Goal: Task Accomplishment & Management: Use online tool/utility

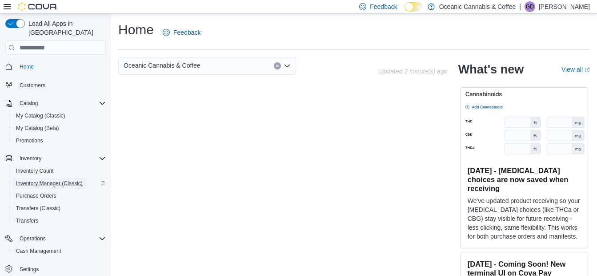
click at [51, 180] on span "Inventory Manager (Classic)" at bounding box center [49, 183] width 67 height 7
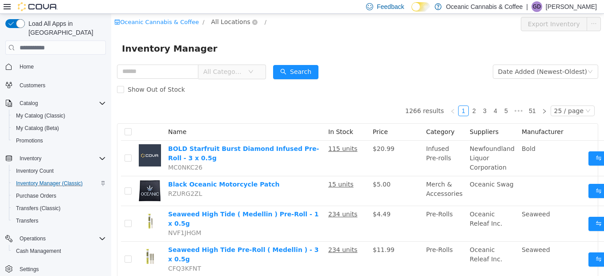
click at [215, 23] on span "All Locations" at bounding box center [230, 22] width 39 height 10
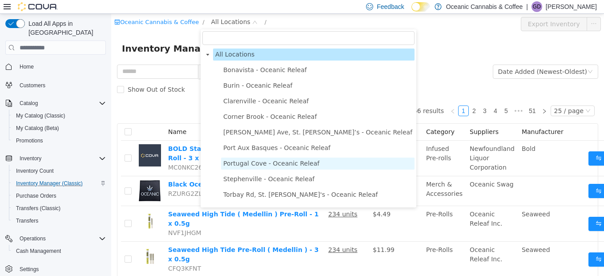
click at [234, 167] on span "Portugal Cove - Oceanic Releaf" at bounding box center [271, 163] width 96 height 7
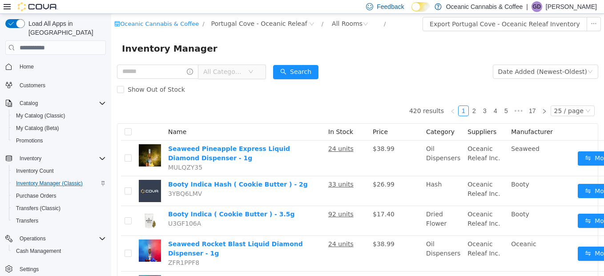
click at [345, 38] on div "Inventory Manager" at bounding box center [357, 48] width 493 height 28
click at [332, 18] on div "All Rooms" at bounding box center [347, 23] width 31 height 13
click at [417, 55] on div "Inventory Manager" at bounding box center [357, 48] width 471 height 14
click at [332, 21] on div "All Rooms" at bounding box center [347, 23] width 31 height 13
click at [330, 61] on li "Front Room" at bounding box center [335, 56] width 53 height 14
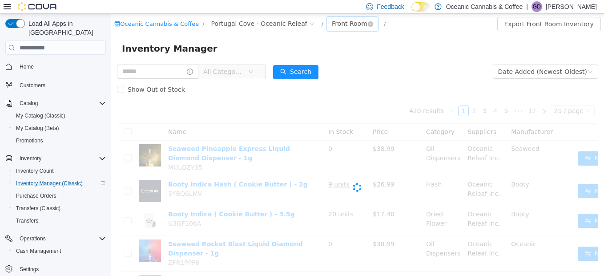
click at [332, 24] on div "Front Room" at bounding box center [350, 23] width 36 height 13
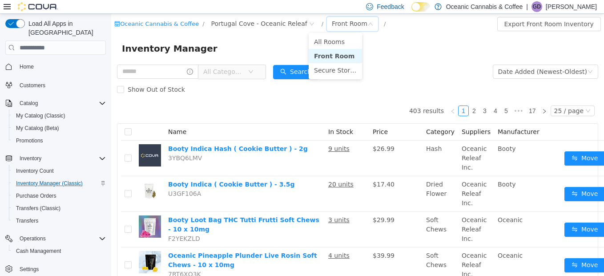
click at [328, 61] on li "Front Room" at bounding box center [335, 56] width 53 height 14
click at [329, 66] on form "All Categories Date Added (Newest-Oldest) Search Show Out of Stock" at bounding box center [357, 81] width 481 height 36
click at [332, 23] on div "Front Room" at bounding box center [350, 23] width 36 height 13
click at [333, 72] on li "Secure Storage" at bounding box center [335, 70] width 53 height 14
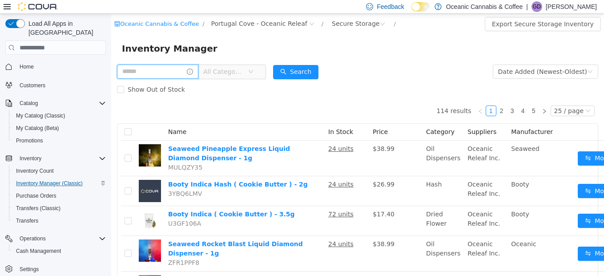
click at [171, 72] on input "text" at bounding box center [157, 71] width 81 height 14
type input "********"
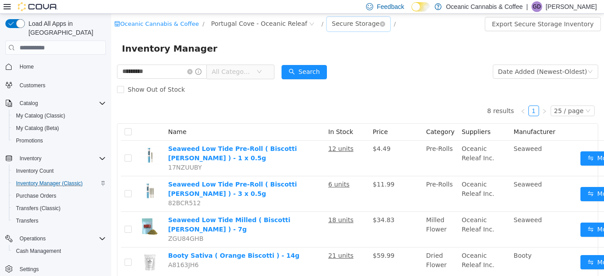
click at [332, 23] on div "Secure Storage" at bounding box center [356, 23] width 48 height 13
click at [323, 56] on li "Front Room" at bounding box center [337, 56] width 57 height 14
click at [332, 27] on div "Front Room" at bounding box center [350, 23] width 36 height 13
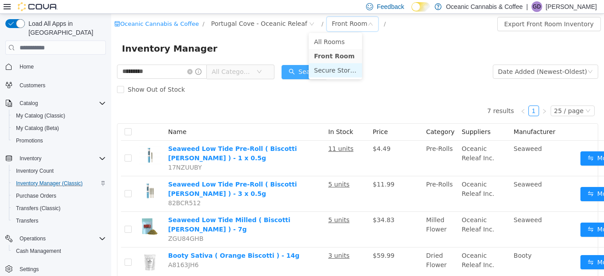
click at [327, 67] on li "Secure Storage" at bounding box center [335, 70] width 53 height 14
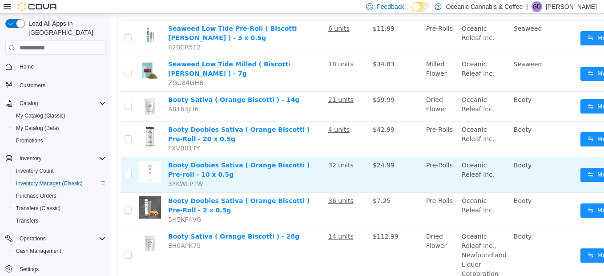
scroll to position [177, 0]
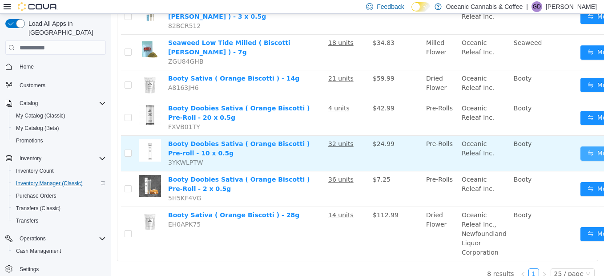
click at [584, 146] on button "Move" at bounding box center [600, 153] width 41 height 14
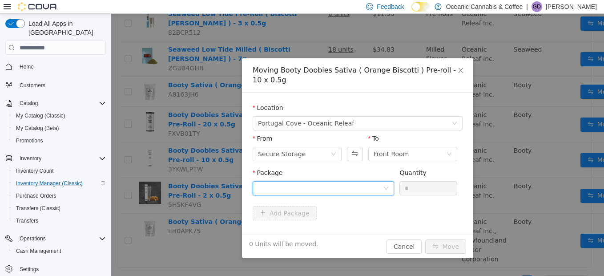
click at [320, 189] on div at bounding box center [320, 187] width 125 height 13
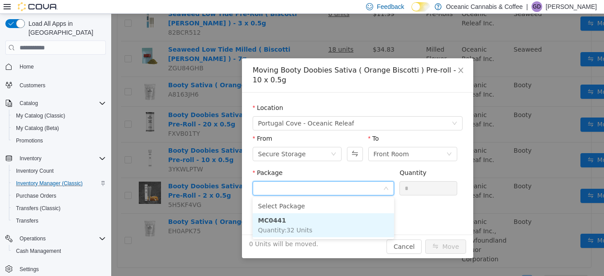
click at [283, 223] on li "MC0441 Quantity : 32 Units" at bounding box center [323, 225] width 141 height 24
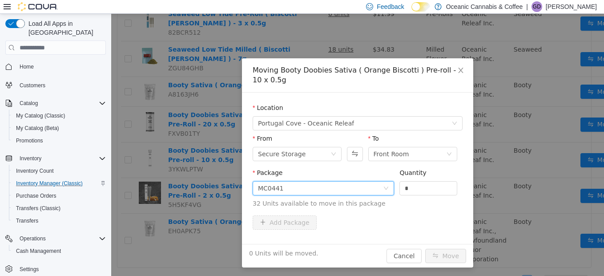
drag, startPoint x: 415, startPoint y: 188, endPoint x: 358, endPoint y: 183, distance: 57.1
click at [359, 184] on span "Package MC0441 Quantity * 32 Units available to move in this package" at bounding box center [358, 188] width 210 height 39
type input "*"
click at [425, 249] on button "Move" at bounding box center [445, 256] width 41 height 14
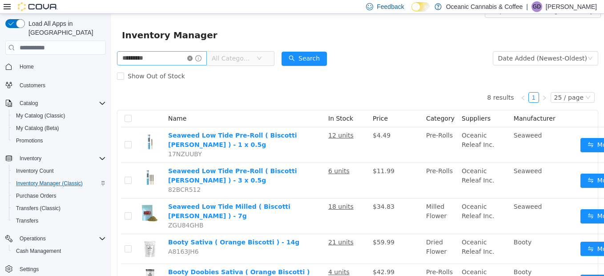
scroll to position [0, 0]
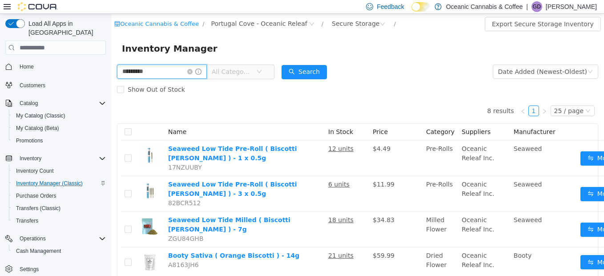
drag, startPoint x: 187, startPoint y: 72, endPoint x: 93, endPoint y: 71, distance: 94.7
click at [111, 71] on html "Oceanic Cannabis & Coffee / [GEOGRAPHIC_DATA] Cove - Oceanic Releaf / Secure St…" at bounding box center [357, 145] width 493 height 262
type input "****"
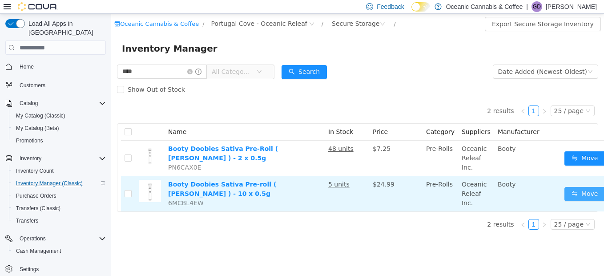
click at [580, 192] on button "Move" at bounding box center [584, 194] width 41 height 14
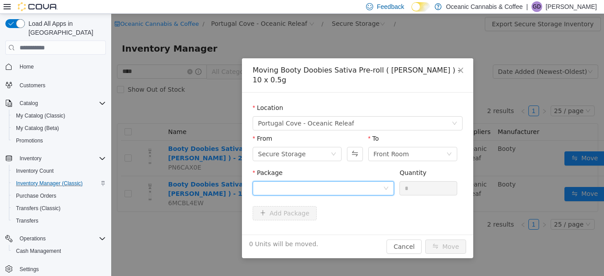
drag, startPoint x: 349, startPoint y: 185, endPoint x: 344, endPoint y: 186, distance: 4.5
click at [349, 185] on div at bounding box center [320, 187] width 125 height 13
click at [288, 238] on ul "Select Package PRB0460 Quantity : 5 Units" at bounding box center [323, 218] width 141 height 42
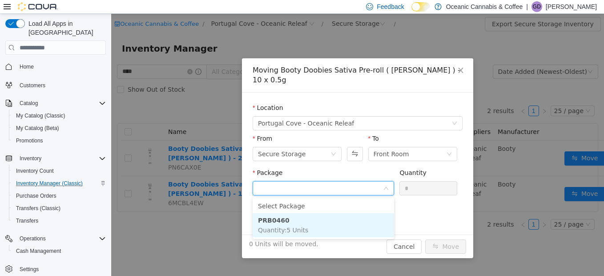
click at [288, 230] on span "Quantity : 5 Units" at bounding box center [283, 229] width 50 height 7
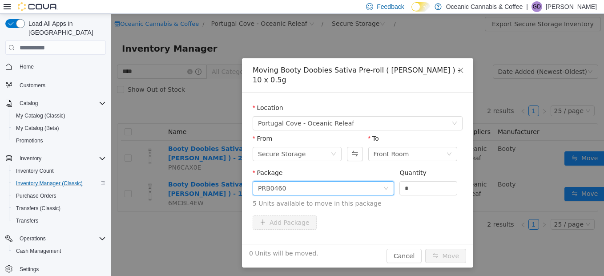
drag, startPoint x: 427, startPoint y: 191, endPoint x: 373, endPoint y: 202, distance: 55.3
click at [373, 202] on span "Package PRB0460 Quantity * 5 Units available to move in this package" at bounding box center [358, 188] width 210 height 39
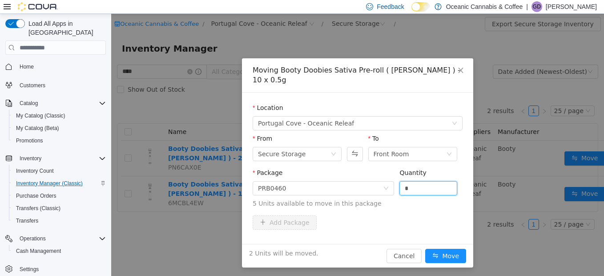
type input "*"
click at [425, 249] on button "Move" at bounding box center [445, 256] width 41 height 14
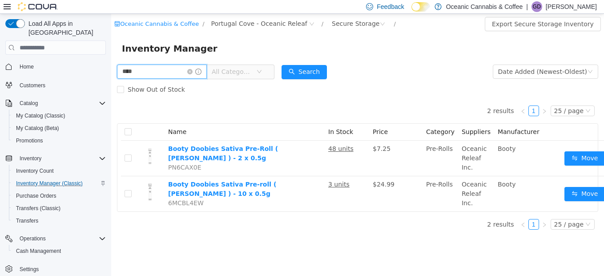
drag, startPoint x: 149, startPoint y: 76, endPoint x: 43, endPoint y: 64, distance: 106.5
click at [111, 64] on html "Oceanic Cannabis & Coffee / [GEOGRAPHIC_DATA] Cove - Oceanic Releaf / Secure St…" at bounding box center [357, 145] width 493 height 262
type input "****"
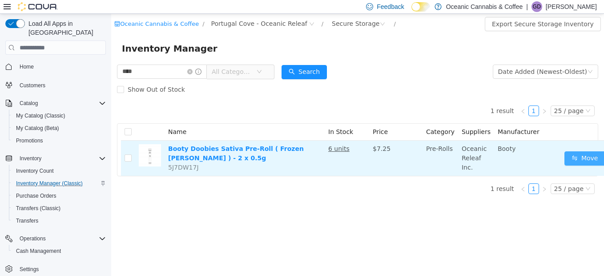
click at [577, 157] on button "Move" at bounding box center [584, 158] width 41 height 14
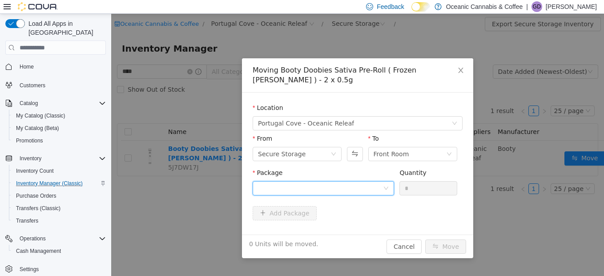
click at [329, 187] on div at bounding box center [320, 187] width 125 height 13
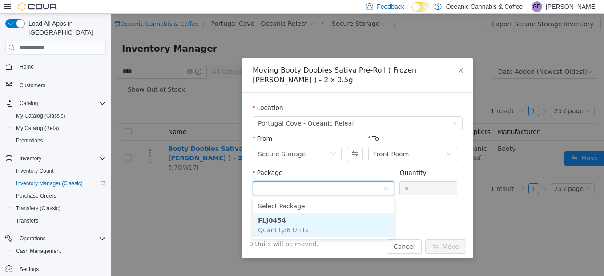
click at [314, 229] on li "FLJ0454 Quantity : 6 Units" at bounding box center [323, 225] width 141 height 24
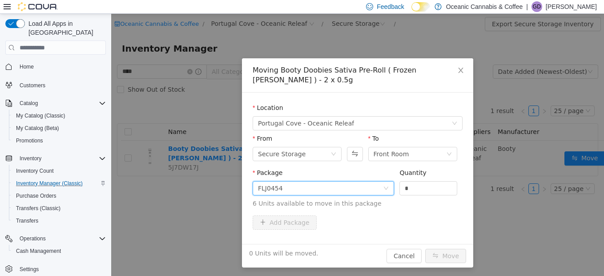
drag, startPoint x: 386, startPoint y: 187, endPoint x: 371, endPoint y: 181, distance: 16.4
click at [375, 187] on span "Package FLJ0454 Quantity * 6 Units available to move in this package" at bounding box center [358, 188] width 210 height 39
type input "*"
click at [425, 249] on button "Move" at bounding box center [445, 256] width 41 height 14
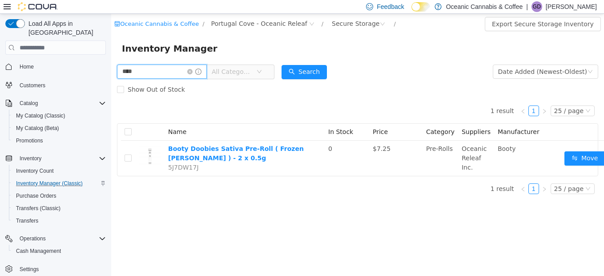
drag, startPoint x: 141, startPoint y: 75, endPoint x: 55, endPoint y: 59, distance: 88.3
click at [111, 59] on html "Oceanic Cannabis & Coffee / [GEOGRAPHIC_DATA] Cove - Oceanic Releaf / Secure St…" at bounding box center [357, 145] width 493 height 262
type input "****"
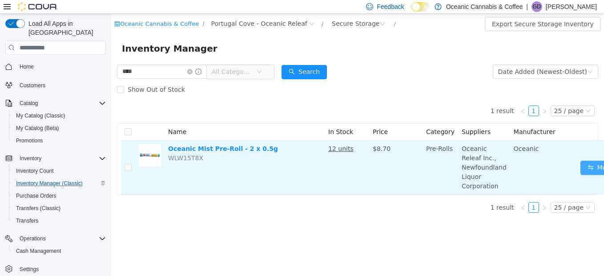
click at [587, 169] on button "Move" at bounding box center [600, 168] width 41 height 14
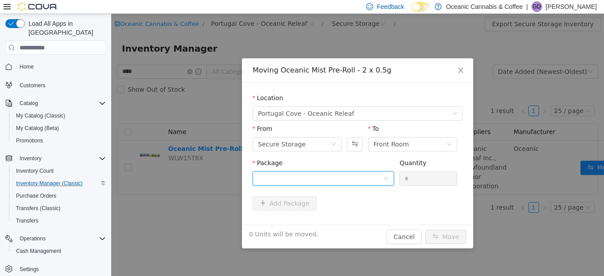
click at [317, 181] on div at bounding box center [320, 178] width 125 height 13
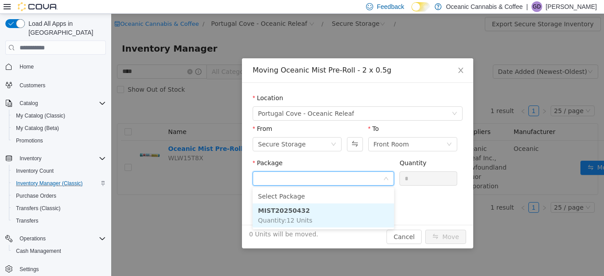
click at [290, 215] on li "MIST20250432 Quantity : 12 Units" at bounding box center [323, 215] width 141 height 24
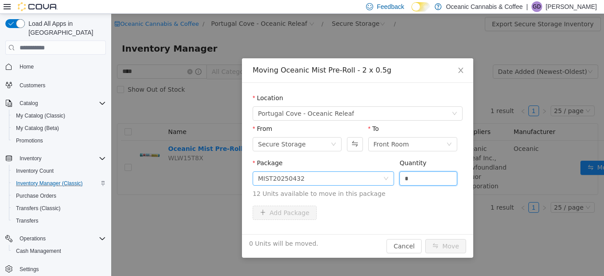
drag, startPoint x: 426, startPoint y: 173, endPoint x: 342, endPoint y: 185, distance: 84.8
click at [342, 185] on span "Package MIST20250432 Quantity * 12 Units available to move in this package" at bounding box center [358, 178] width 210 height 39
type input "*"
click at [425, 239] on button "Move" at bounding box center [445, 246] width 41 height 14
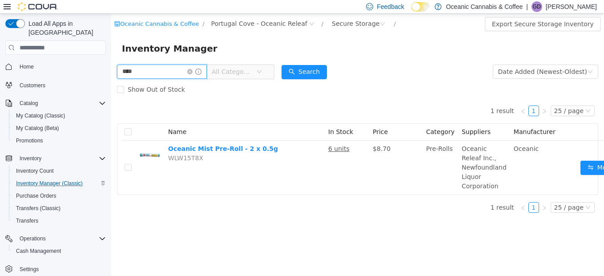
drag, startPoint x: 163, startPoint y: 71, endPoint x: 60, endPoint y: 62, distance: 103.6
click at [111, 62] on html "Oceanic Cannabis & Coffee / [GEOGRAPHIC_DATA] Cove - Oceanic Releaf / Secure St…" at bounding box center [357, 145] width 493 height 262
type input "*******"
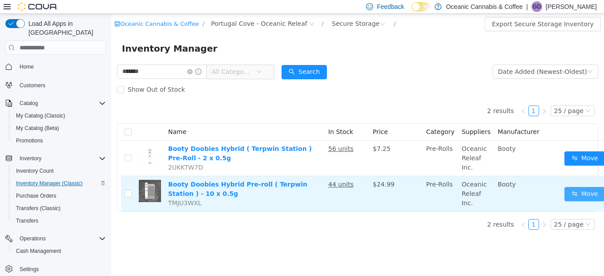
click at [577, 190] on button "Move" at bounding box center [584, 194] width 41 height 14
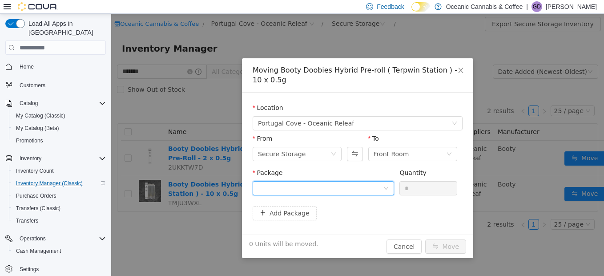
click at [276, 193] on div at bounding box center [320, 187] width 125 height 13
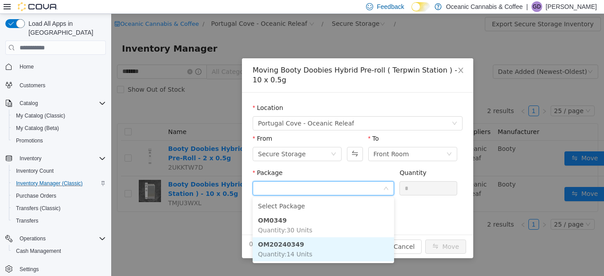
click at [295, 252] on span "Quantity : 14 Units" at bounding box center [285, 253] width 54 height 7
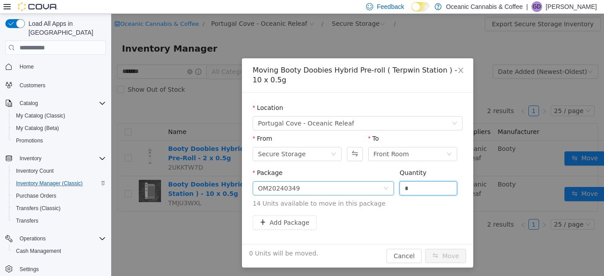
drag, startPoint x: 424, startPoint y: 184, endPoint x: 361, endPoint y: 186, distance: 63.2
click at [358, 190] on span "Package OM20240349 Quantity * 14 Units available to move in this package" at bounding box center [358, 188] width 210 height 39
type input "*"
click at [425, 249] on button "Move" at bounding box center [445, 256] width 41 height 14
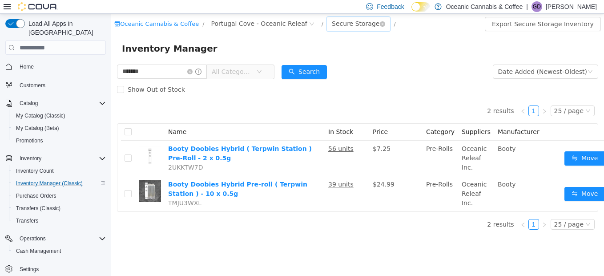
click at [327, 24] on div "Secure Storage" at bounding box center [358, 24] width 63 height 14
click at [343, 53] on li "Front Room" at bounding box center [337, 56] width 57 height 14
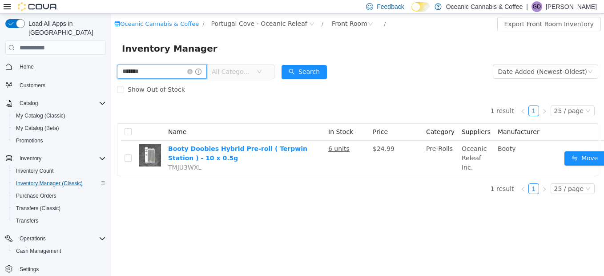
drag, startPoint x: 182, startPoint y: 72, endPoint x: 127, endPoint y: 65, distance: 55.2
click at [145, 69] on input "*******" at bounding box center [162, 71] width 90 height 14
type input "*"
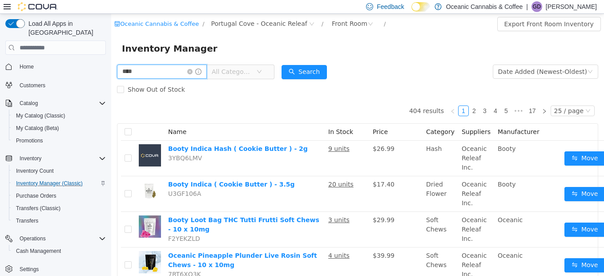
type input "****"
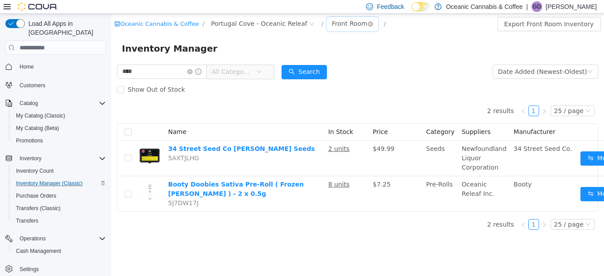
click at [332, 20] on div "Front Room" at bounding box center [350, 23] width 36 height 13
click at [325, 67] on li "Secure Storage" at bounding box center [335, 70] width 53 height 14
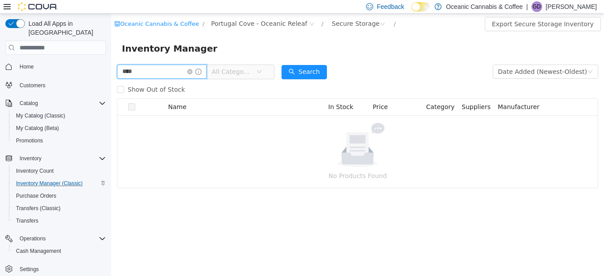
click at [148, 69] on input "****" at bounding box center [162, 71] width 90 height 14
click at [160, 64] on div "**** All Categories" at bounding box center [195, 72] width 157 height 18
click at [166, 70] on input "****" at bounding box center [162, 71] width 90 height 14
click at [338, 21] on div "Secure Storage" at bounding box center [356, 23] width 48 height 13
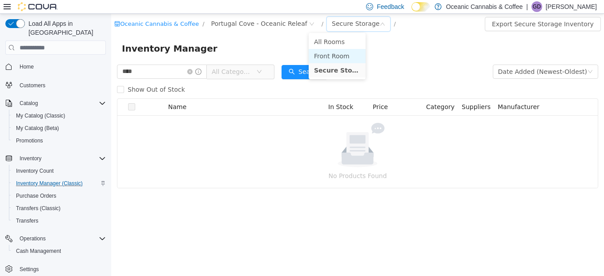
click at [326, 52] on li "Front Room" at bounding box center [337, 56] width 57 height 14
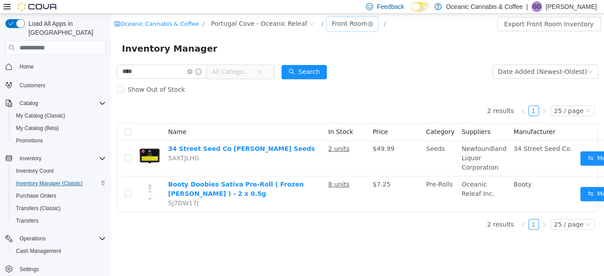
click at [332, 24] on div "Front Room" at bounding box center [350, 23] width 36 height 13
click at [324, 70] on li "Secure Storage" at bounding box center [335, 70] width 53 height 14
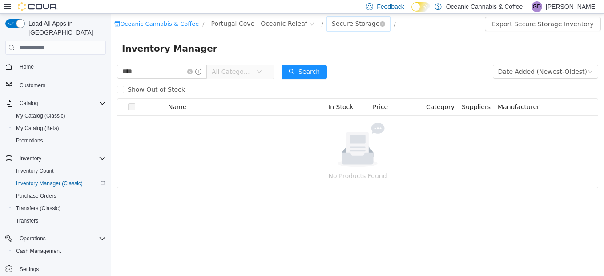
drag, startPoint x: 323, startPoint y: 30, endPoint x: 322, endPoint y: 21, distance: 8.5
click at [332, 29] on div "Secure Storage" at bounding box center [356, 23] width 48 height 13
click at [329, 54] on li "Front Room" at bounding box center [337, 56] width 57 height 14
